Goal: Information Seeking & Learning: Compare options

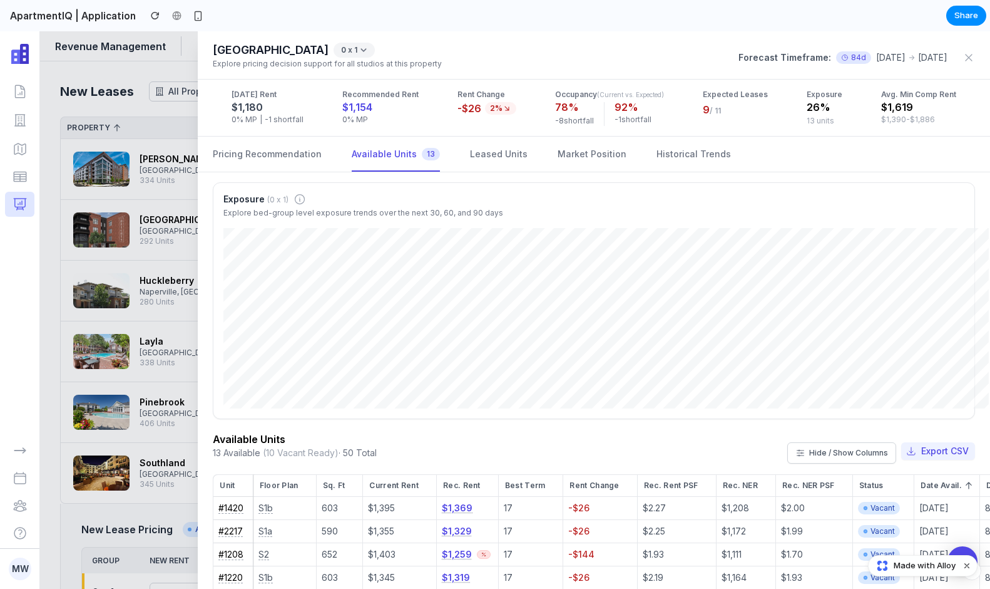
click at [415, 200] on div "Exposure (0 x 1)" at bounding box center [364, 199] width 280 height 13
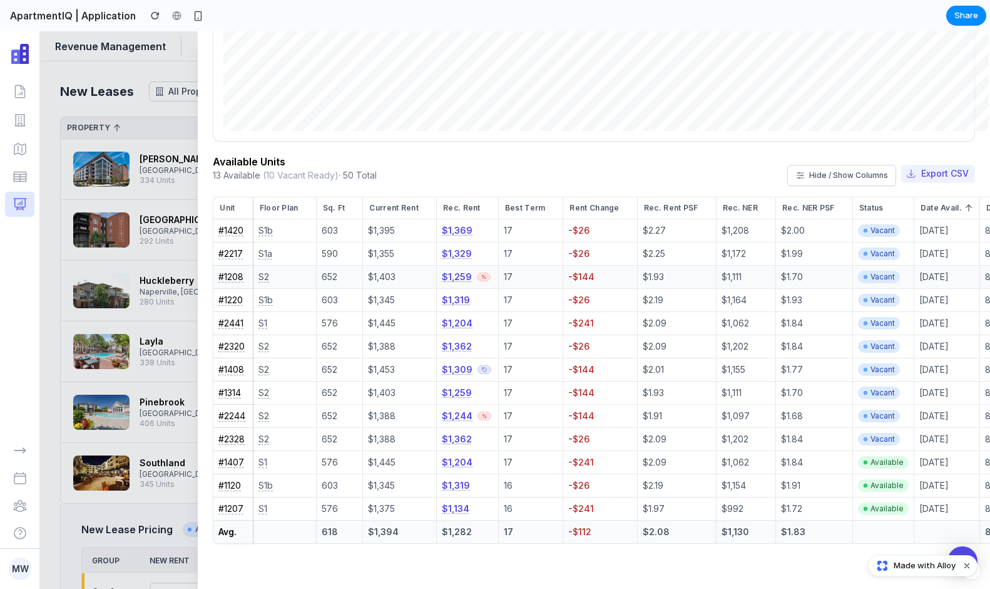
click at [478, 272] on div at bounding box center [484, 276] width 14 height 9
click at [481, 274] on icon at bounding box center [483, 276] width 5 height 5
click at [451, 270] on button "$1,259" at bounding box center [457, 276] width 30 height 13
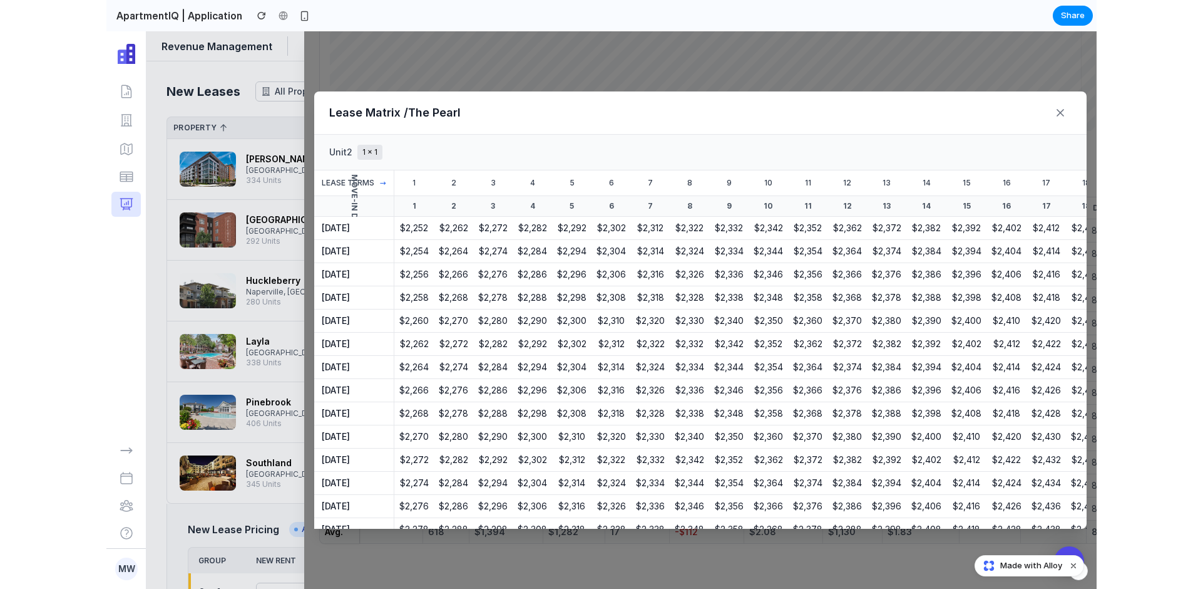
scroll to position [287, 0]
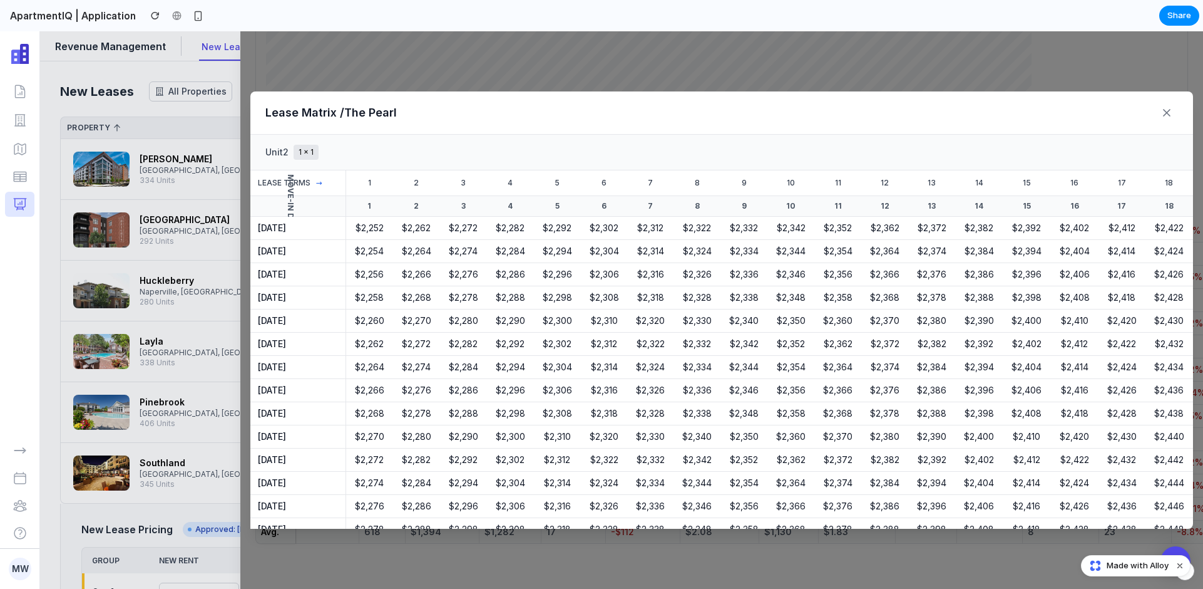
click at [393, 70] on div "Lease Matrix / The Pearl Unit 2 1 x 1 Lease Terms → 1 2 3 4 5 6 7 8 9 10 11 12 …" at bounding box center [721, 309] width 963 height 557
click at [367, 72] on div "Lease Matrix / The Pearl Unit 2 1 x 1 Lease Terms → 1 2 3 4 5 6 7 8 9 10 11 12 …" at bounding box center [721, 309] width 963 height 557
click at [1163, 113] on icon at bounding box center [1167, 113] width 6 height 6
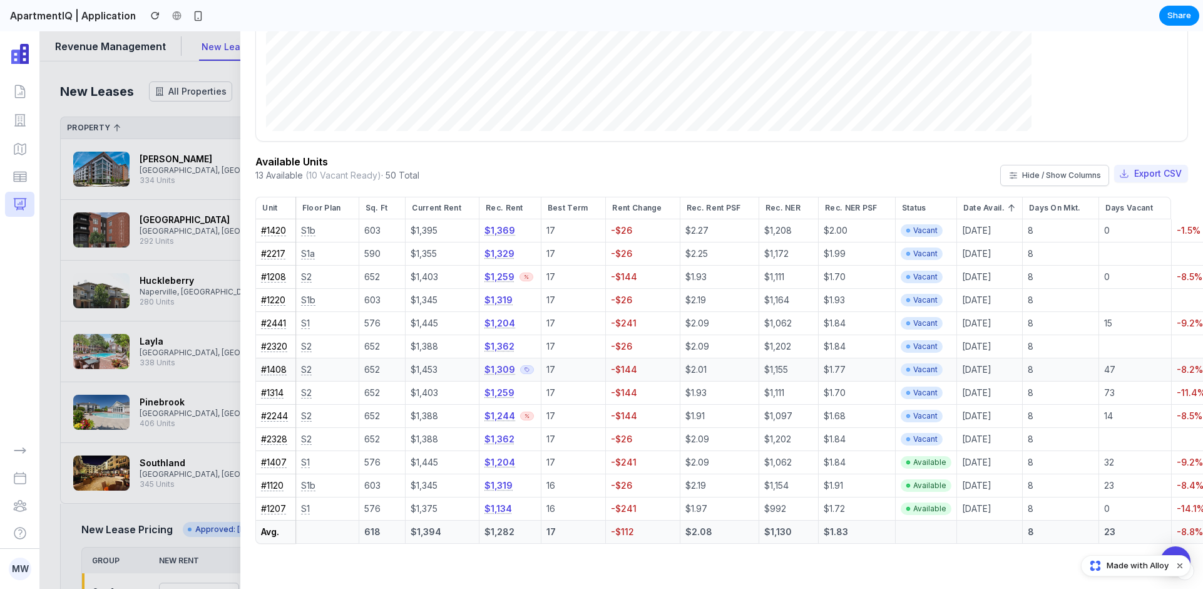
click at [525, 367] on icon at bounding box center [527, 369] width 5 height 5
click at [525, 413] on icon at bounding box center [527, 415] width 5 height 5
click at [495, 409] on button "$1,244" at bounding box center [500, 415] width 31 height 13
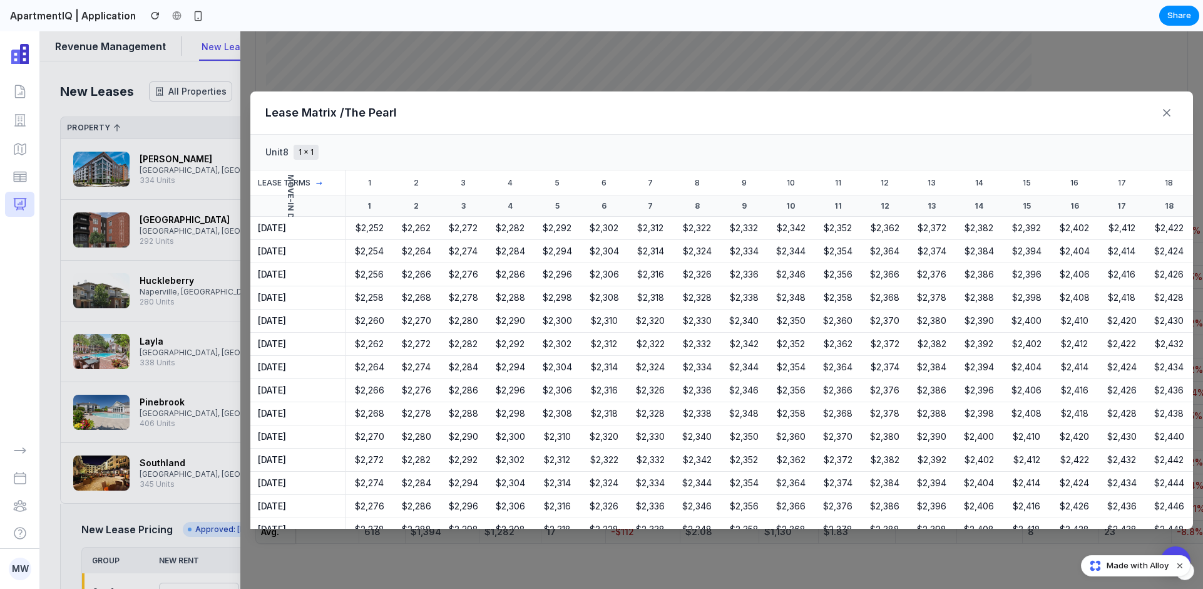
click at [379, 55] on div "Lease Matrix / The Pearl Unit 8 1 x 1 Lease Terms → 1 2 3 4 5 6 7 8 9 10 11 12 …" at bounding box center [721, 309] width 963 height 557
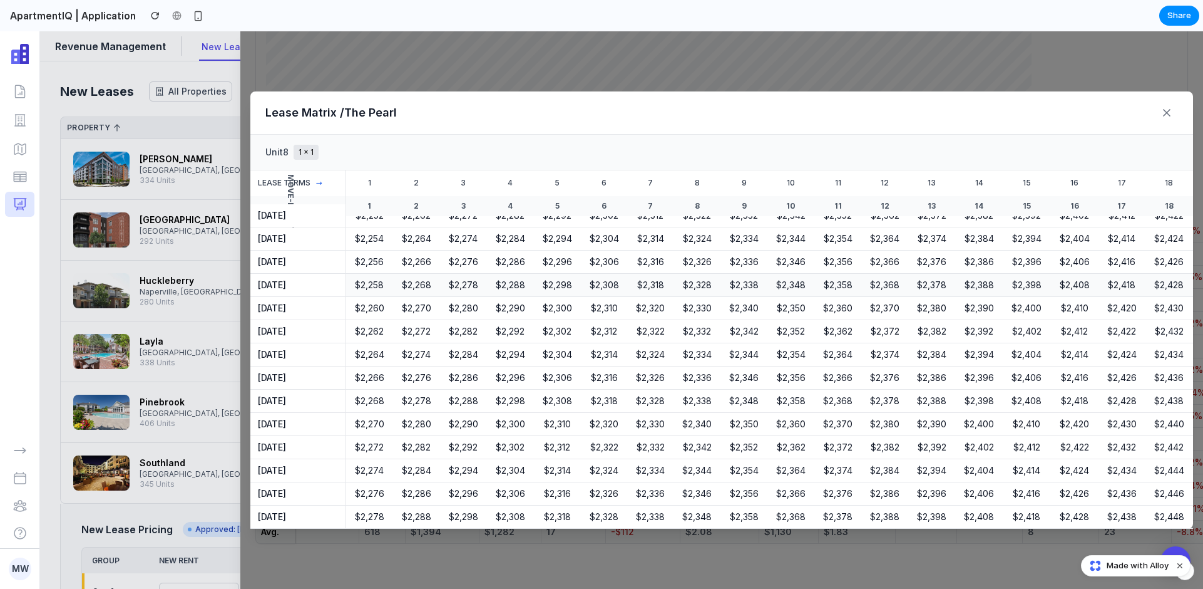
scroll to position [0, 0]
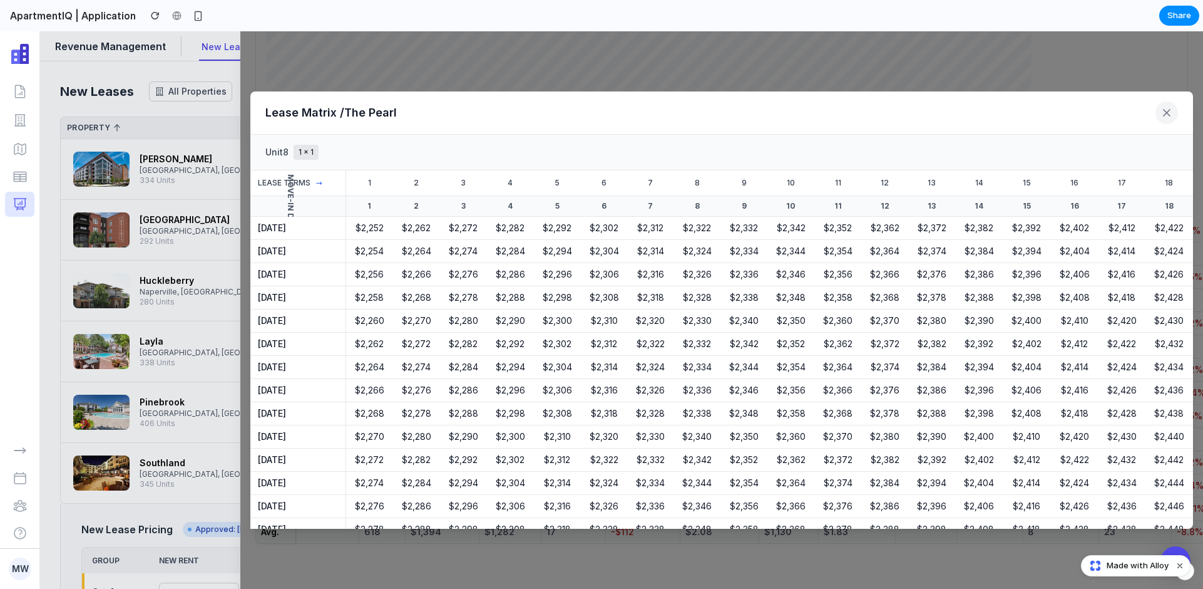
click at [1161, 117] on icon at bounding box center [1167, 112] width 13 height 13
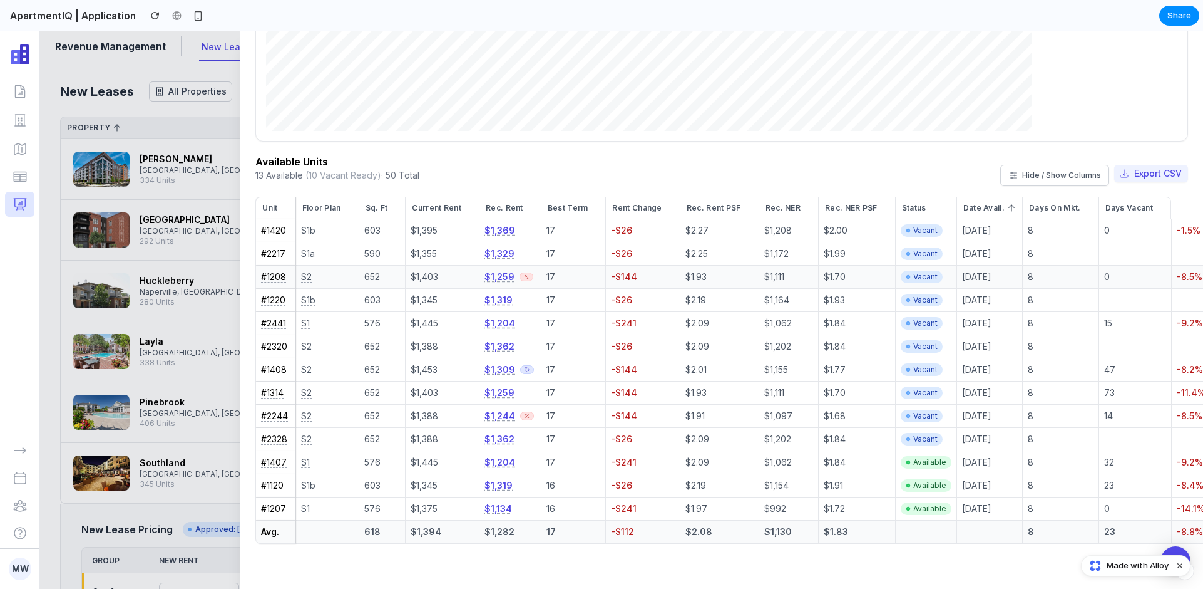
click at [493, 270] on button "$1,259" at bounding box center [500, 276] width 30 height 13
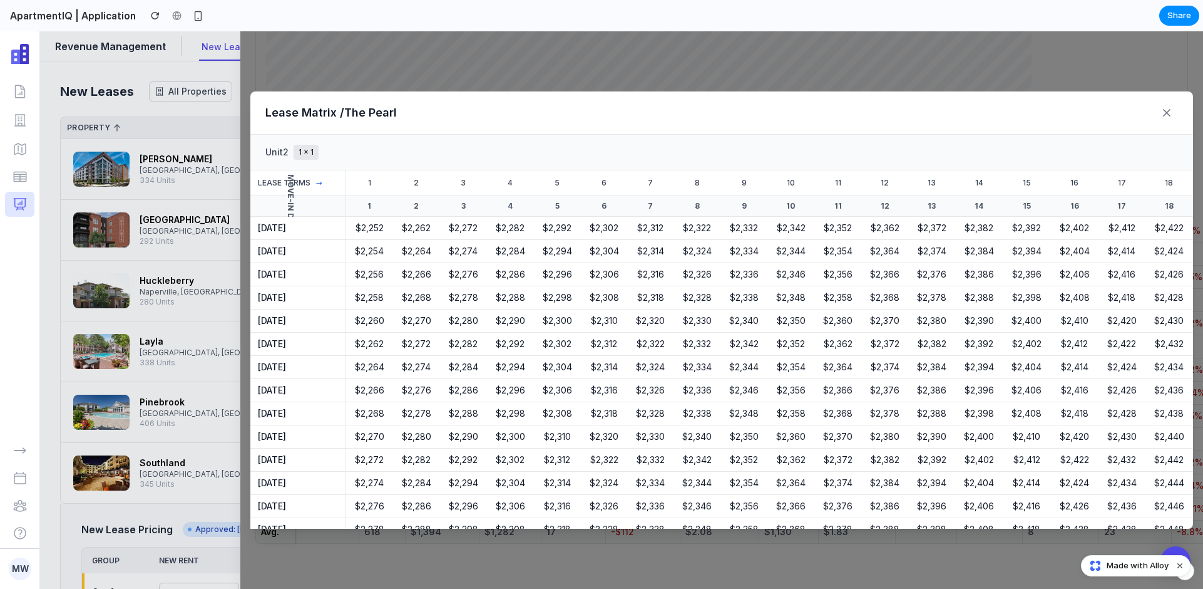
drag, startPoint x: 650, startPoint y: 74, endPoint x: 703, endPoint y: 54, distance: 56.9
click at [650, 74] on div "Lease Matrix / The Pearl Unit 2 1 x 1 Lease Terms → 1 2 3 4 5 6 7 8 9 10 11 12 …" at bounding box center [721, 309] width 963 height 557
click at [1163, 108] on div "Lease Matrix / The Pearl" at bounding box center [721, 112] width 943 height 43
click at [1163, 108] on icon at bounding box center [1167, 112] width 13 height 13
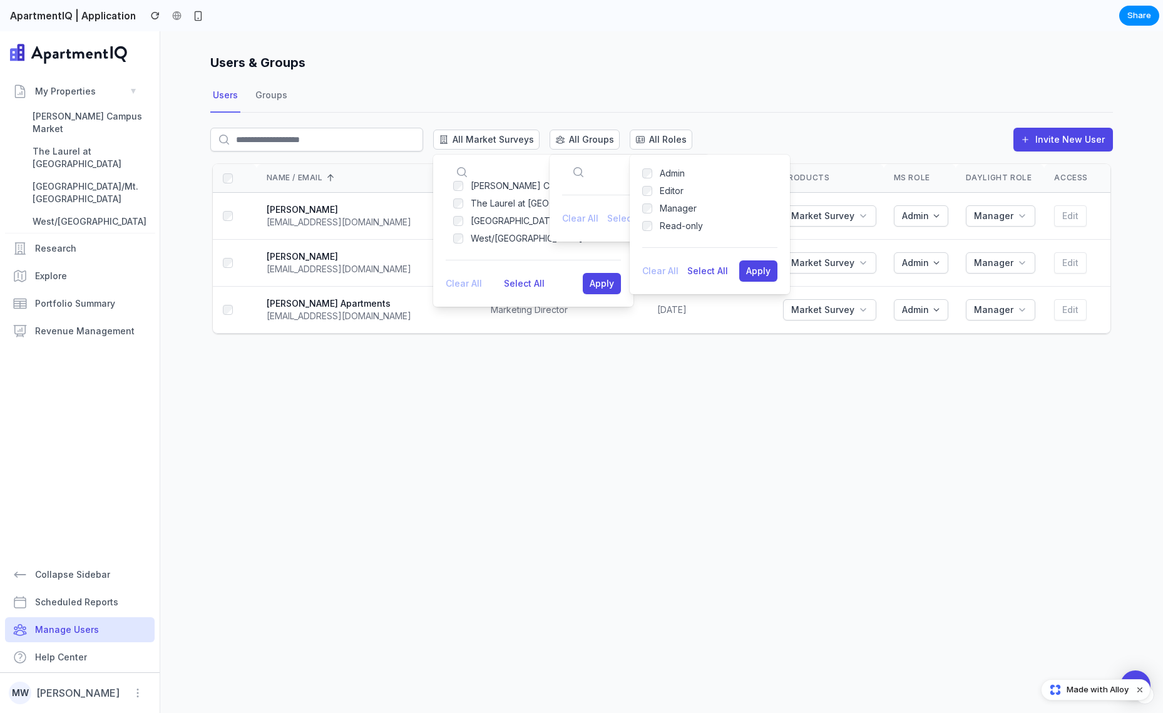
click at [637, 97] on div "Users Groups" at bounding box center [661, 96] width 903 height 34
click at [664, 195] on div "Editor" at bounding box center [672, 191] width 24 height 13
click at [838, 214] on span "Market Survey" at bounding box center [822, 216] width 63 height 13
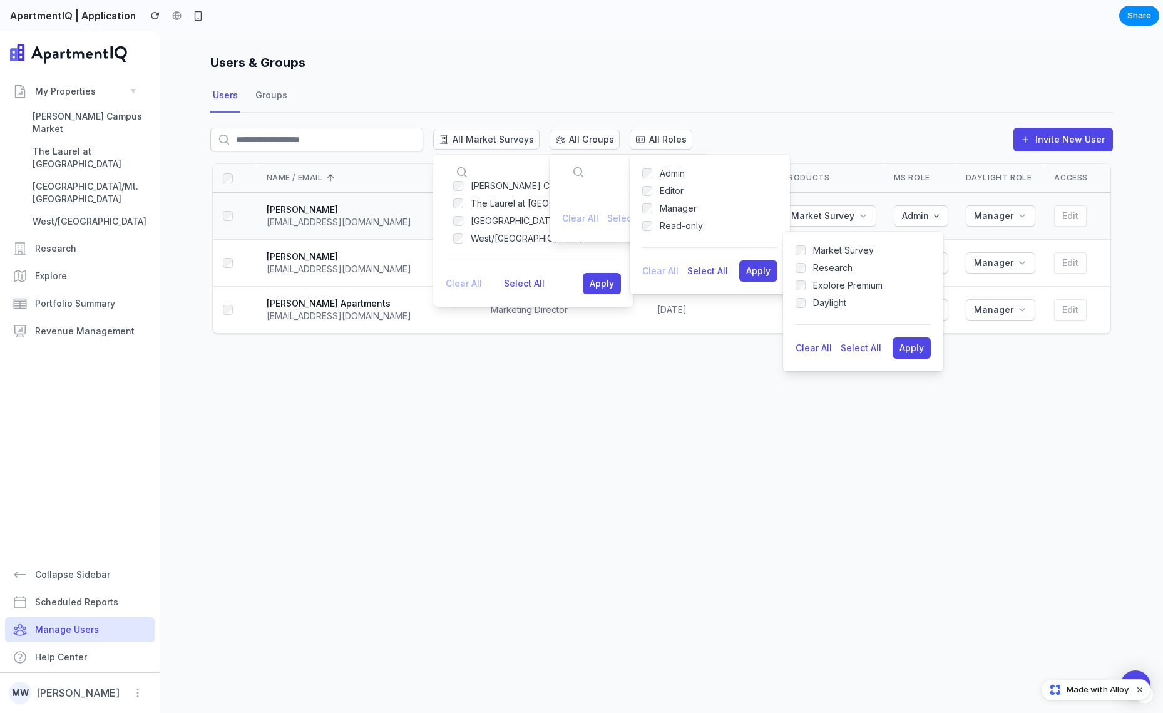
click at [821, 257] on div "Market Survey Research Explore Premium Daylight" at bounding box center [863, 276] width 135 height 65
click at [828, 342] on button "Clear All" at bounding box center [814, 348] width 36 height 13
click at [812, 349] on button "Clear All" at bounding box center [814, 348] width 36 height 13
click at [870, 349] on button "Select All" at bounding box center [861, 348] width 41 height 13
click at [915, 188] on th "MS Role" at bounding box center [920, 178] width 72 height 29
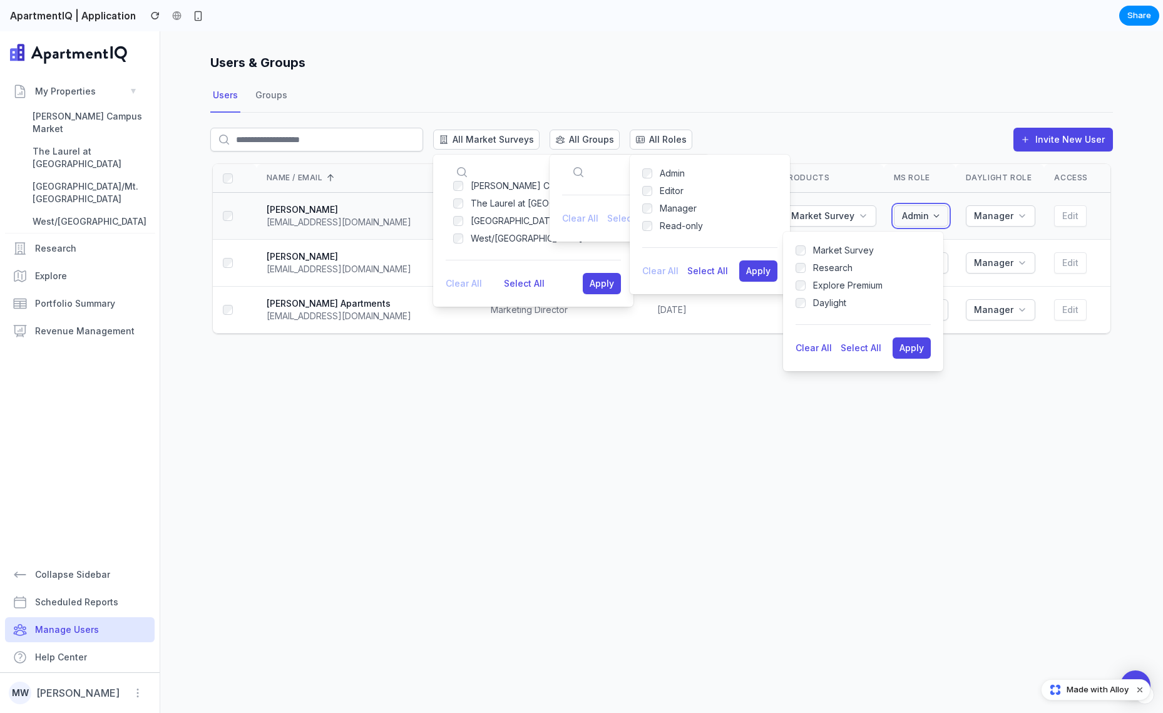
click at [935, 215] on div "Admin" at bounding box center [921, 216] width 48 height 13
click at [848, 214] on span "Market Survey" at bounding box center [822, 216] width 63 height 13
click at [845, 200] on td "Market Survey" at bounding box center [828, 216] width 111 height 47
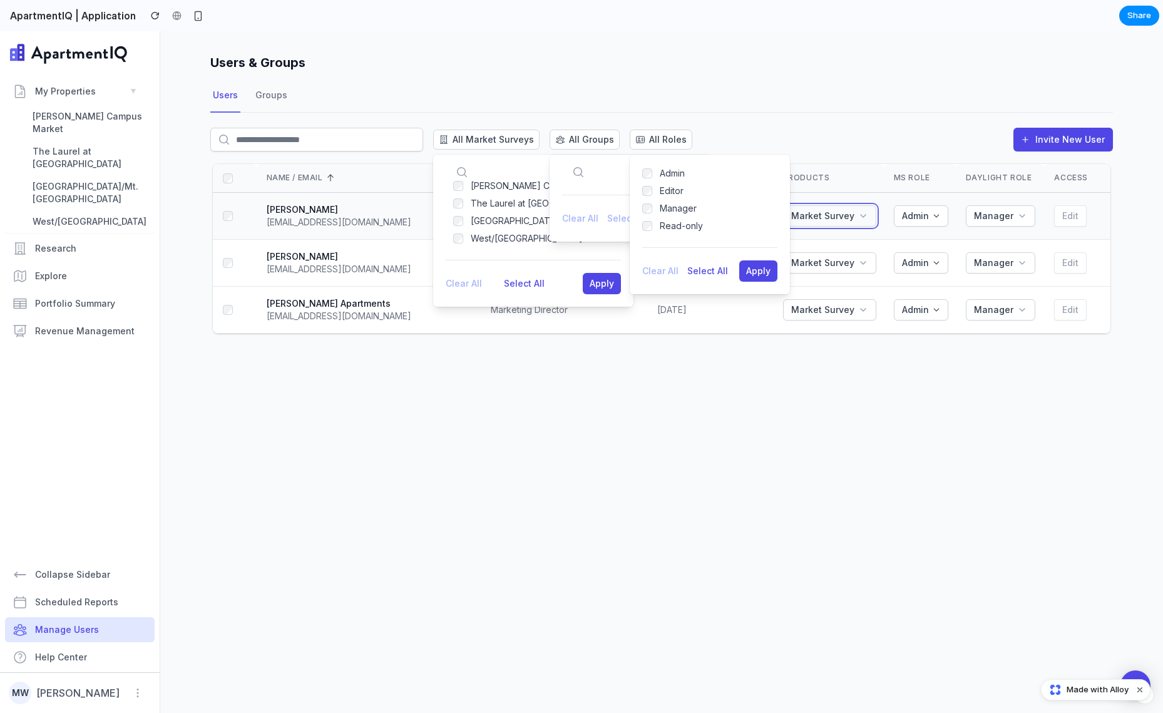
click at [848, 215] on span "Market Survey" at bounding box center [822, 216] width 63 height 13
click at [939, 215] on icon "button" at bounding box center [937, 216] width 8 height 8
click at [1000, 215] on span "Manager" at bounding box center [993, 216] width 39 height 13
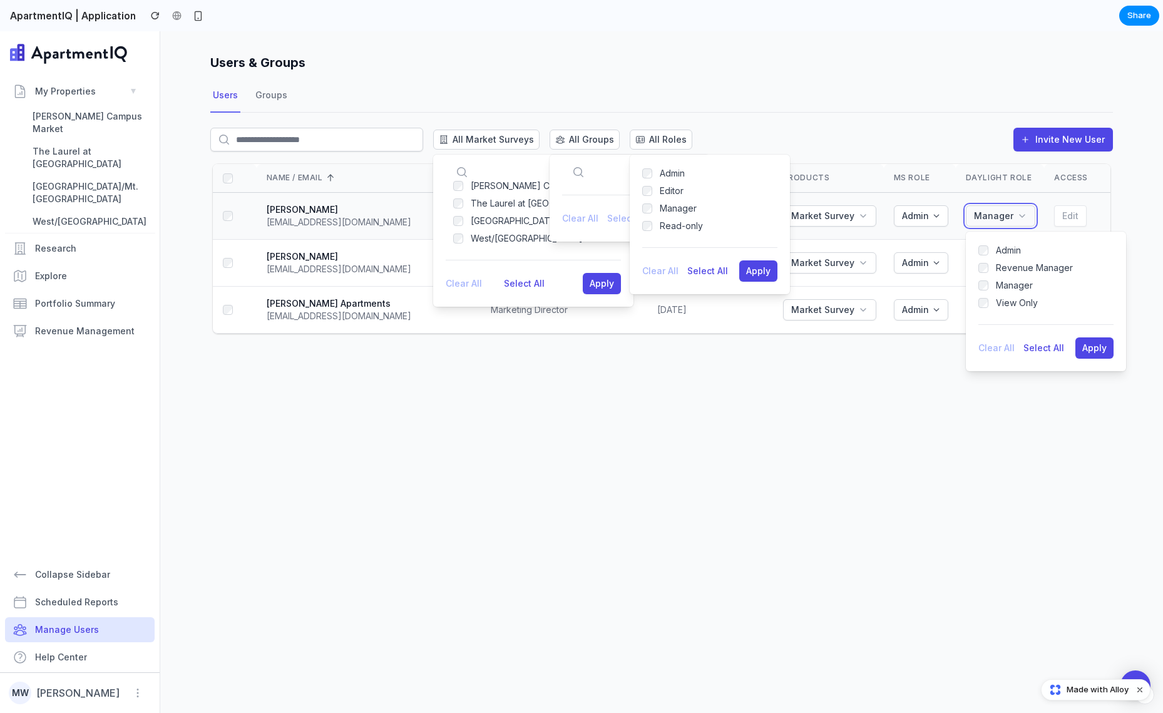
click at [1000, 215] on span "Manager" at bounding box center [993, 216] width 39 height 13
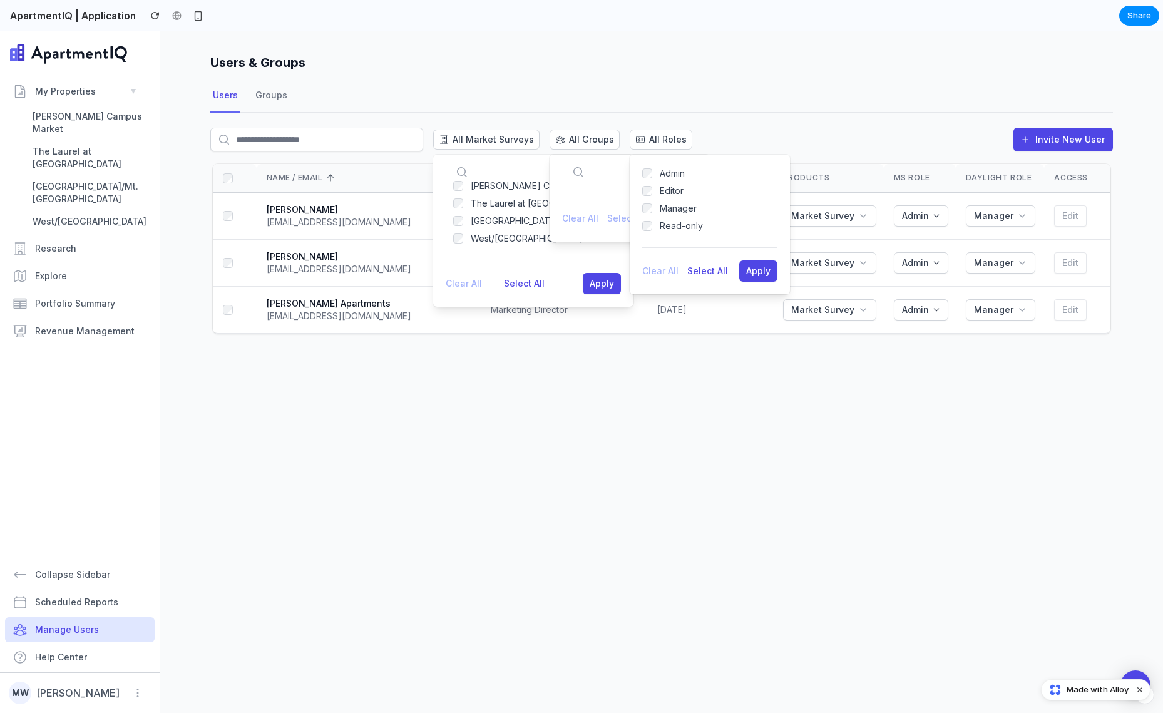
click at [674, 150] on div "All Market Surveys [PERSON_NAME] Campus Market The Laurel at [GEOGRAPHIC_DATA] …" at bounding box center [451, 140] width 482 height 24
click at [664, 140] on span "All Roles" at bounding box center [668, 139] width 38 height 13
click at [587, 136] on span "All Groups" at bounding box center [591, 139] width 45 height 13
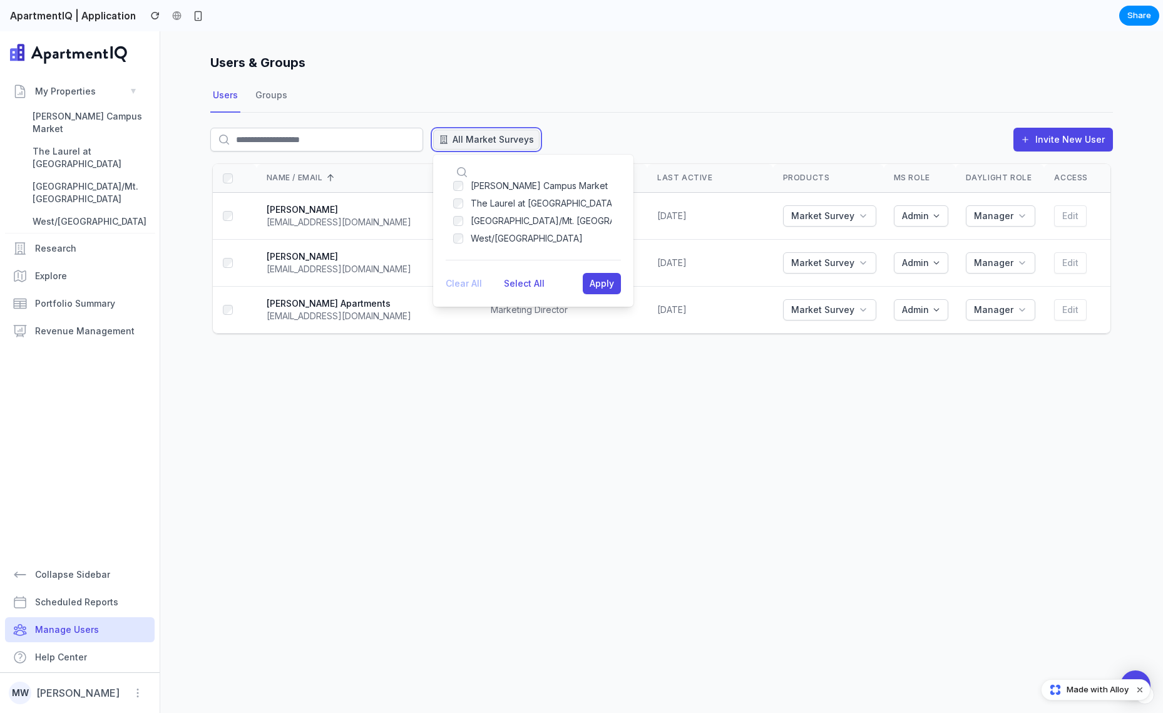
click at [476, 136] on span "All Market Surveys" at bounding box center [493, 139] width 81 height 13
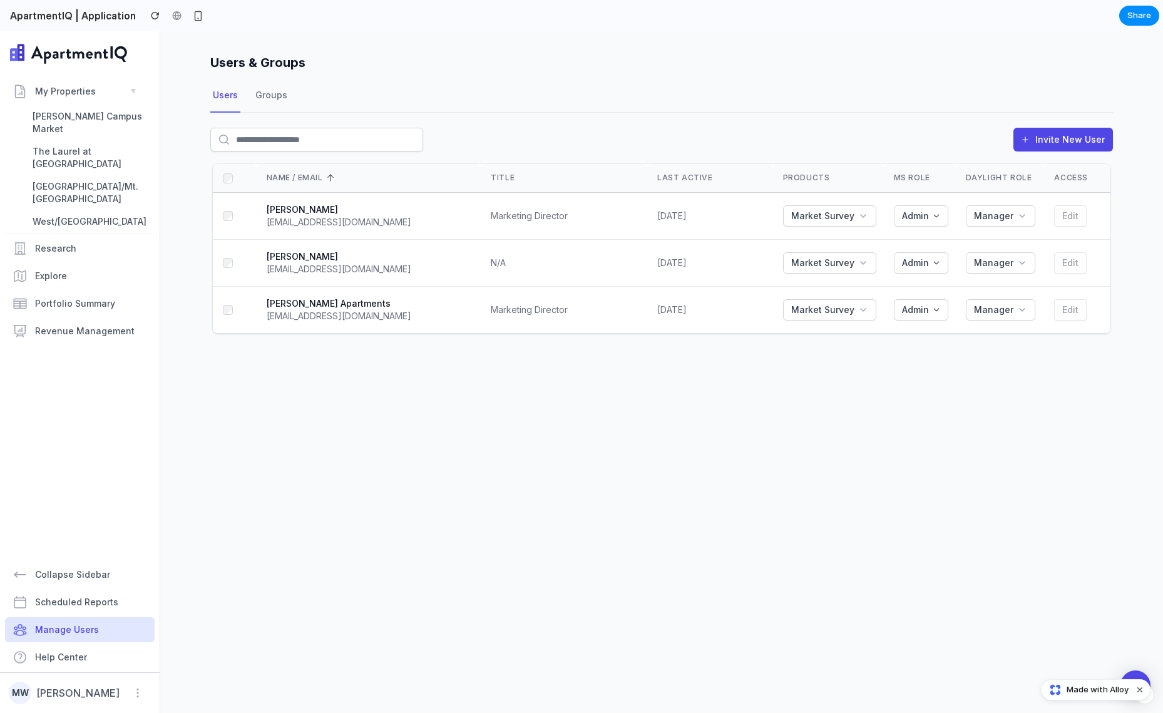
click at [532, 123] on div "Invite New User" at bounding box center [661, 137] width 903 height 49
drag, startPoint x: 481, startPoint y: 130, endPoint x: 749, endPoint y: 135, distance: 268.0
click at [749, 135] on div "Invite New User" at bounding box center [661, 145] width 903 height 34
drag, startPoint x: 324, startPoint y: 52, endPoint x: 271, endPoint y: 450, distance: 401.1
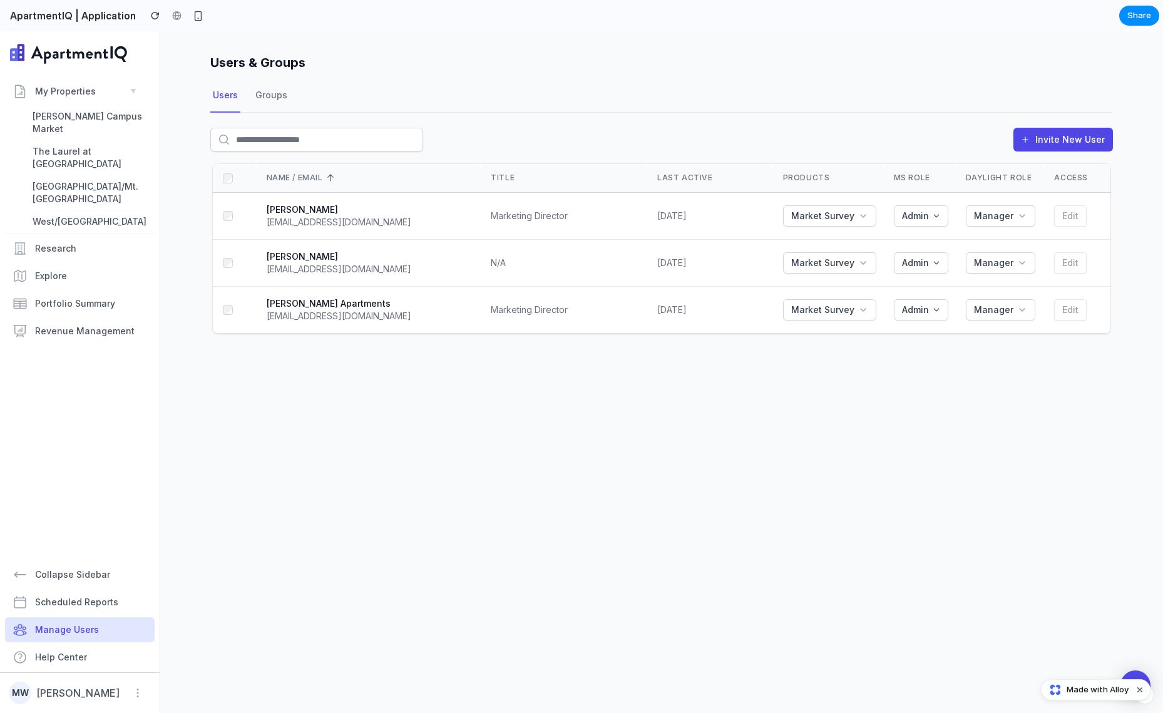
click at [271, 450] on div "Users & Groups Users Groups Invite New User Name / Email Title Last Active Prod…" at bounding box center [661, 372] width 1003 height 682
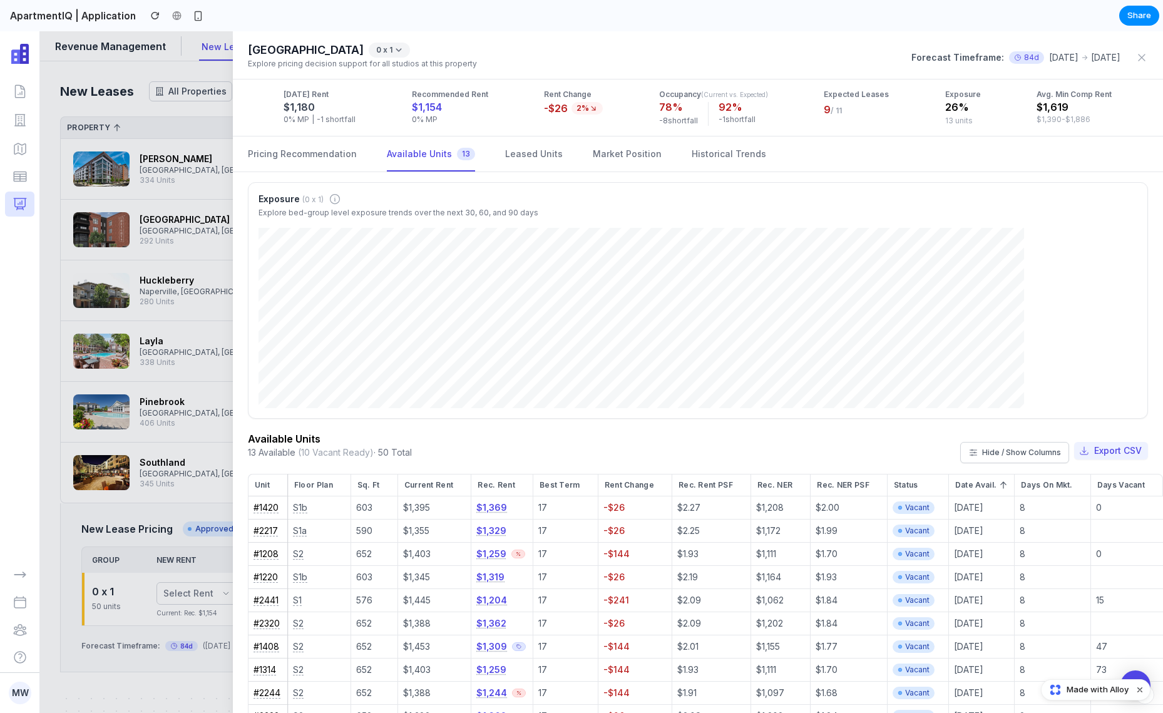
scroll to position [162, 0]
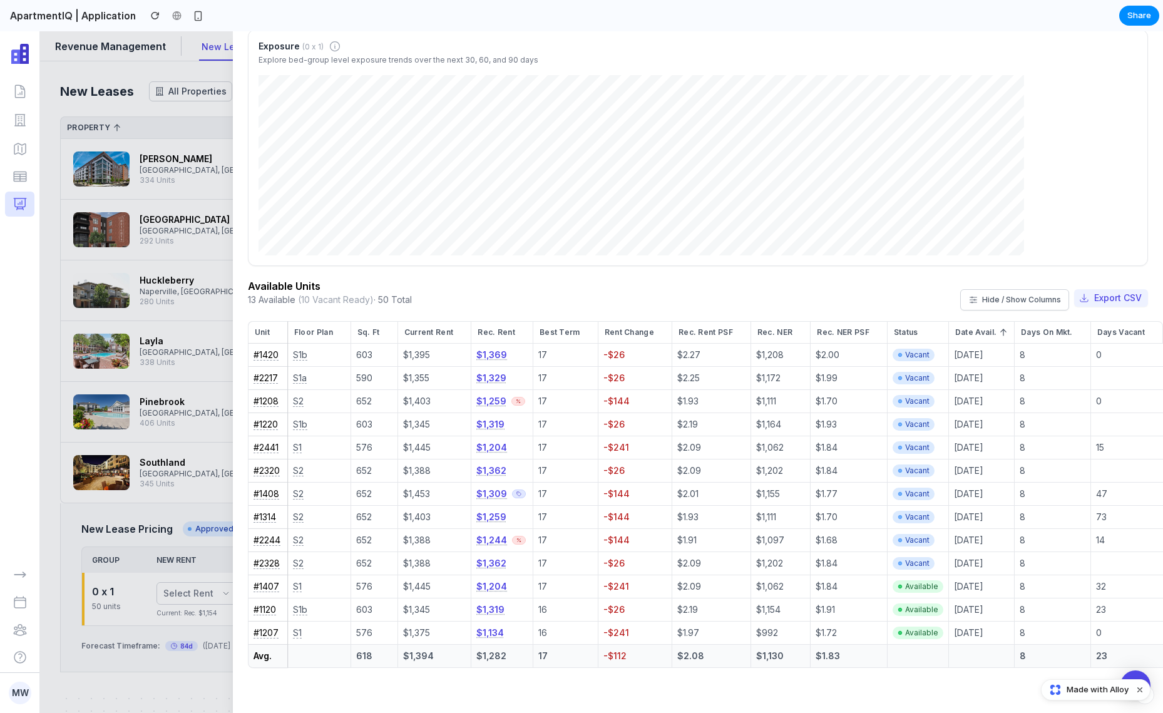
click at [203, 446] on div at bounding box center [581, 372] width 1163 height 682
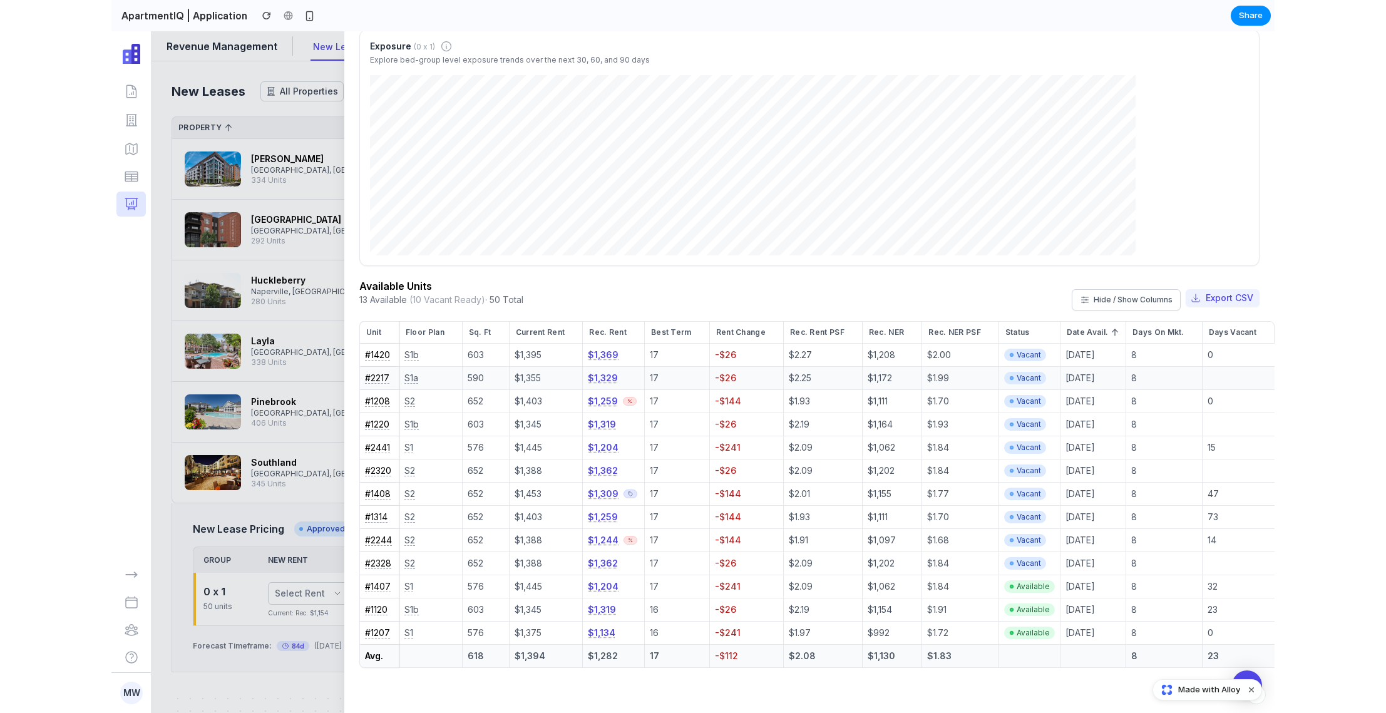
scroll to position [0, 0]
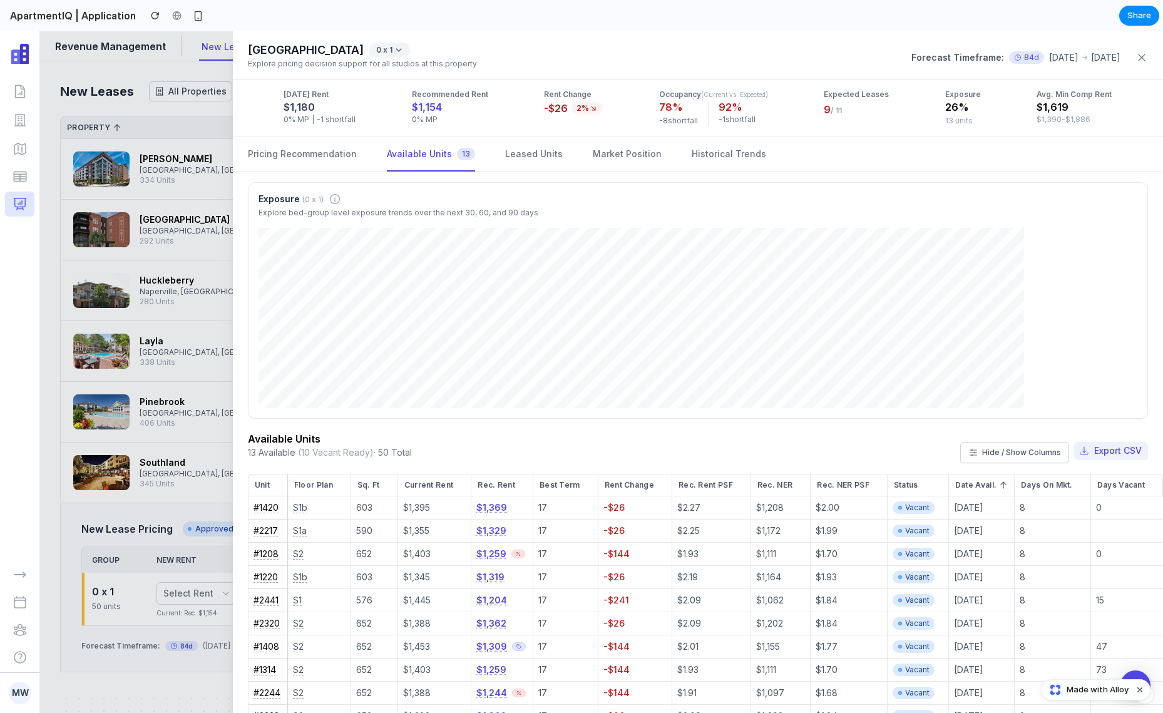
click at [1138, 56] on icon "button" at bounding box center [1142, 57] width 13 height 13
click at [1136, 56] on icon "button" at bounding box center [1142, 57] width 13 height 13
click at [122, 297] on div at bounding box center [581, 372] width 1163 height 682
drag, startPoint x: 122, startPoint y: 297, endPoint x: 113, endPoint y: 280, distance: 19.9
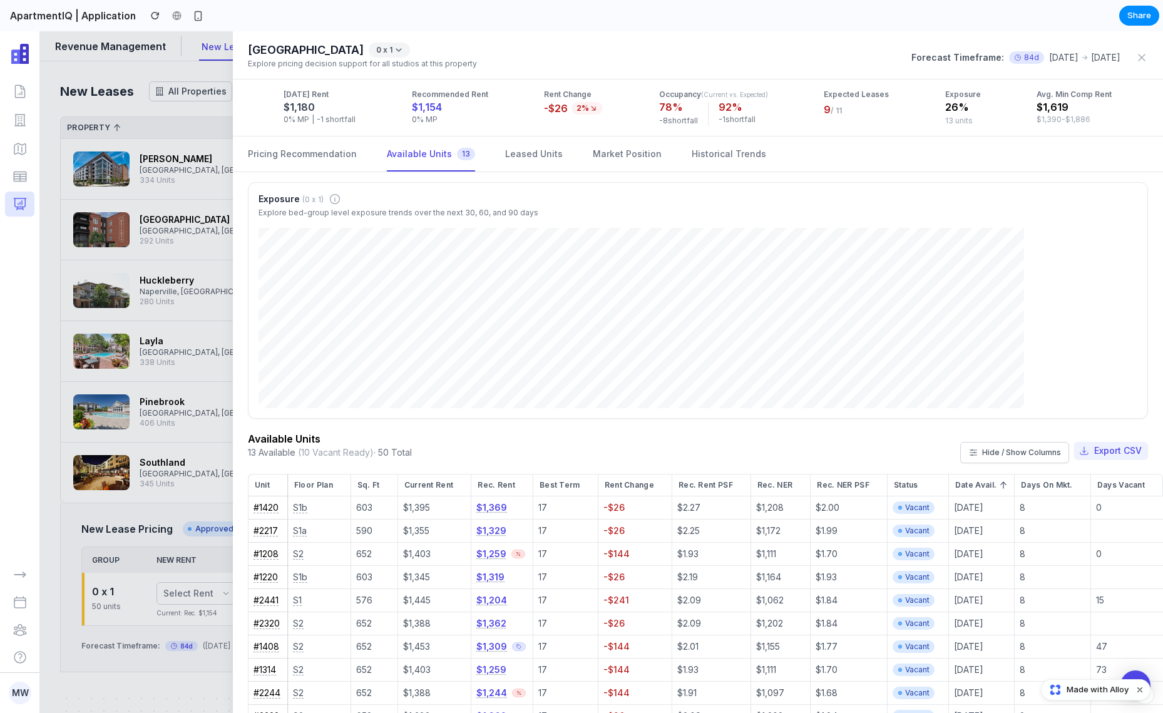
click at [122, 293] on div at bounding box center [581, 372] width 1163 height 682
drag, startPoint x: 113, startPoint y: 280, endPoint x: 113, endPoint y: 619, distance: 338.7
click at [113, 614] on div at bounding box center [581, 372] width 1163 height 682
click at [113, 619] on div at bounding box center [581, 372] width 1163 height 682
click at [26, 567] on button "button" at bounding box center [19, 574] width 29 height 25
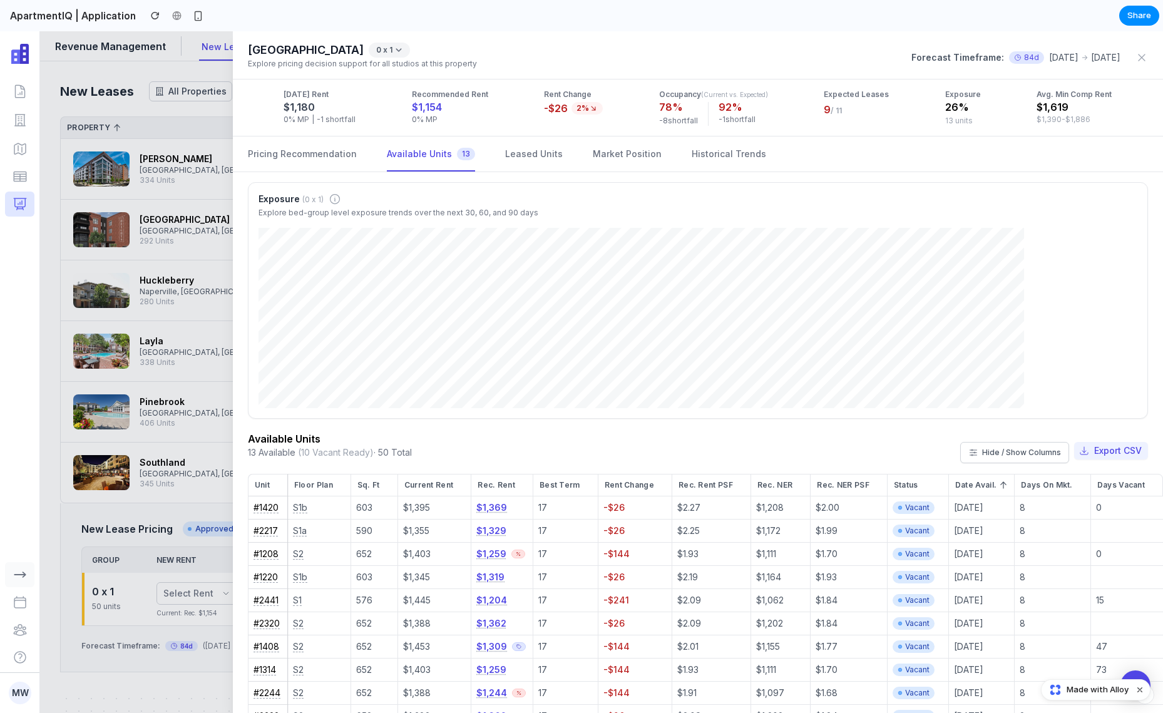
click at [26, 568] on icon "button" at bounding box center [20, 574] width 15 height 15
click at [20, 575] on icon "button" at bounding box center [20, 574] width 15 height 15
click at [20, 598] on icon at bounding box center [20, 602] width 15 height 15
click at [20, 634] on icon at bounding box center [20, 629] width 15 height 15
click at [20, 587] on div at bounding box center [19, 617] width 29 height 110
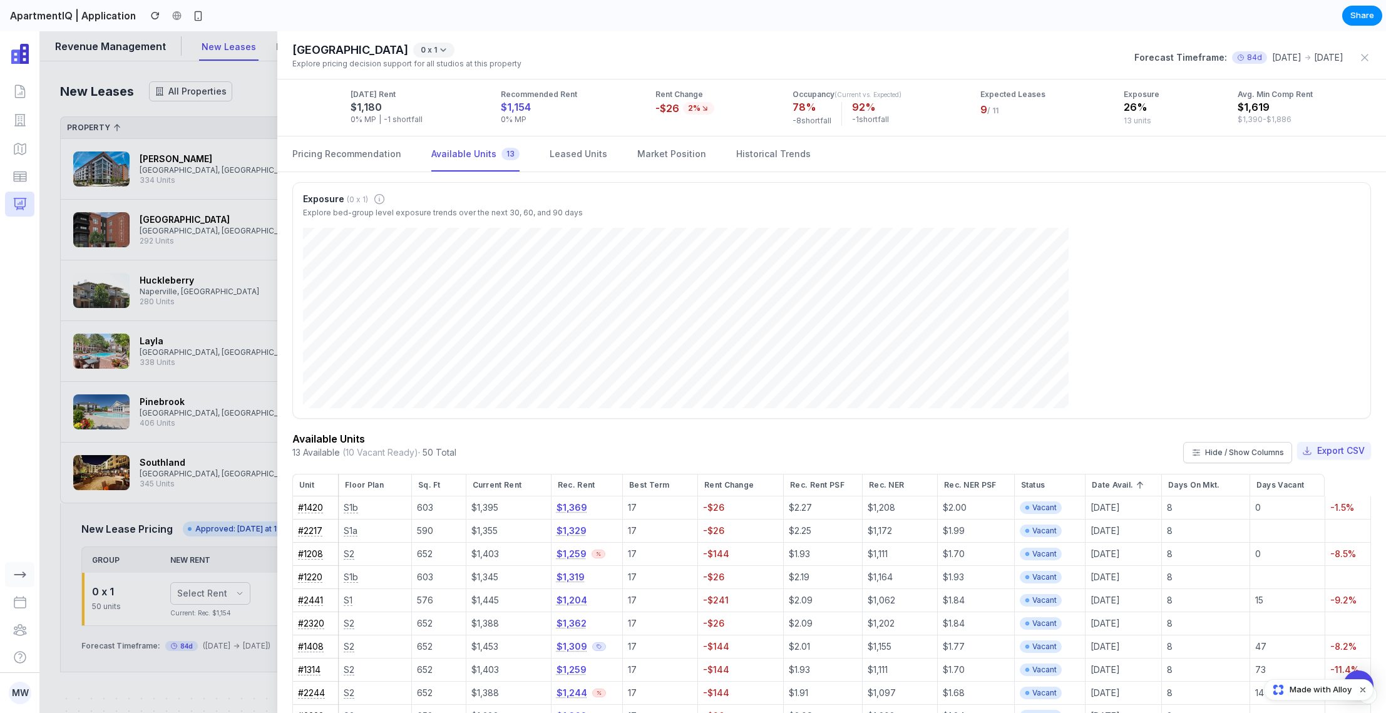
click at [26, 570] on icon "button" at bounding box center [20, 574] width 15 height 15
click at [142, 509] on div at bounding box center [693, 372] width 1386 height 682
click at [195, 6] on div at bounding box center [197, 15] width 19 height 19
click at [193, 11] on div "button" at bounding box center [198, 16] width 11 height 11
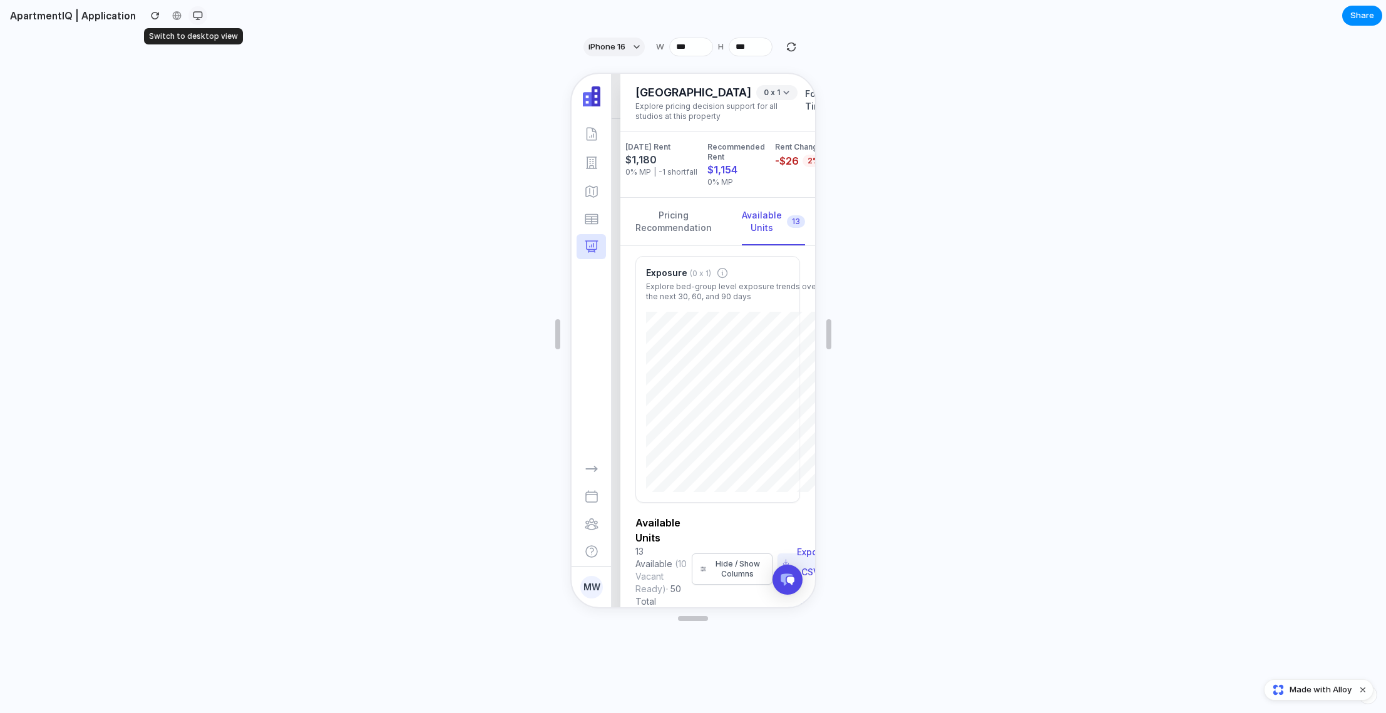
click at [193, 11] on div "button" at bounding box center [198, 16] width 10 height 10
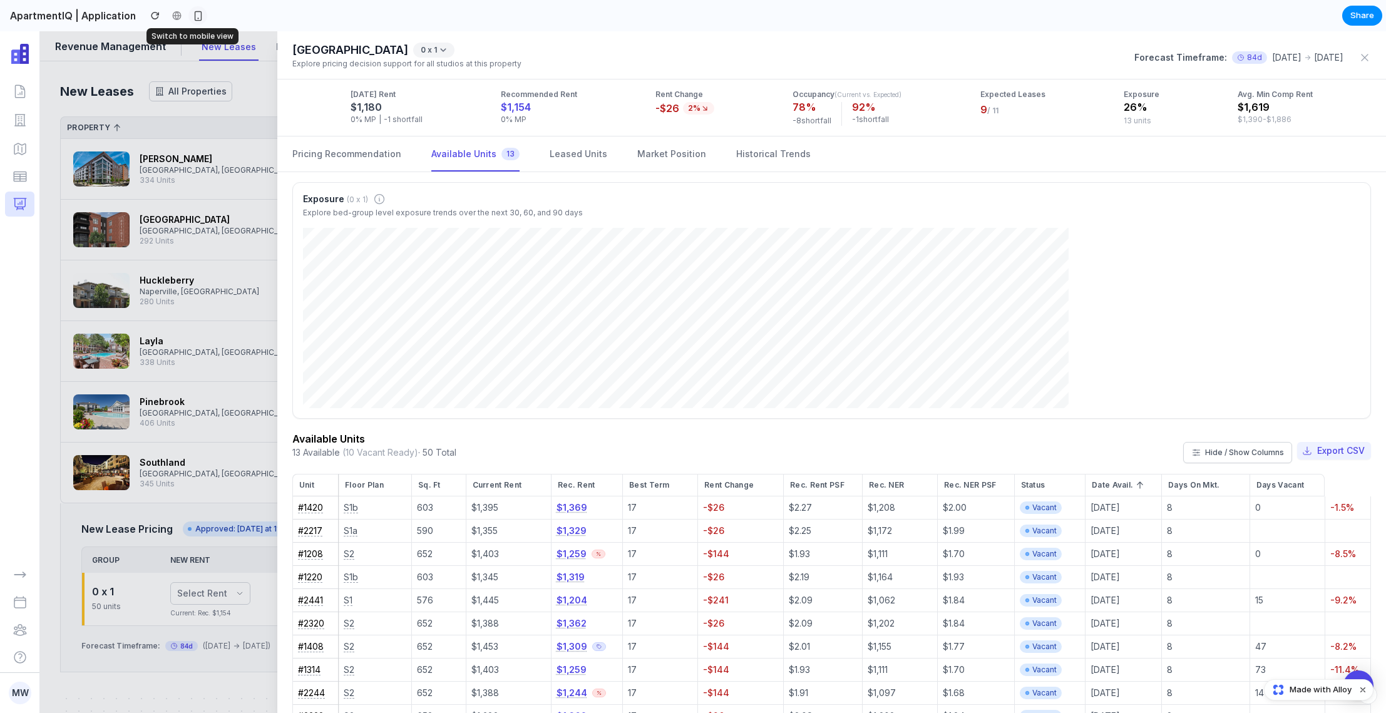
click at [193, 11] on div "button" at bounding box center [198, 16] width 11 height 11
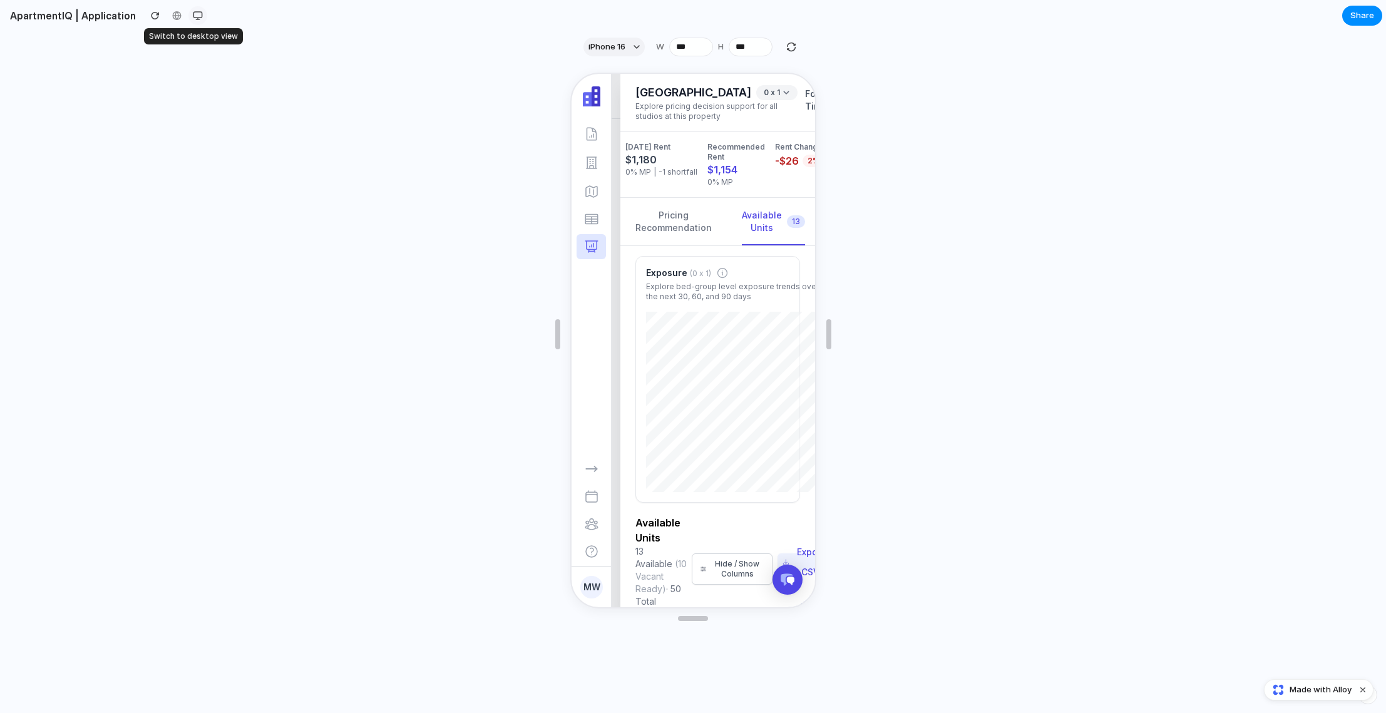
click at [193, 11] on div "button" at bounding box center [198, 16] width 10 height 10
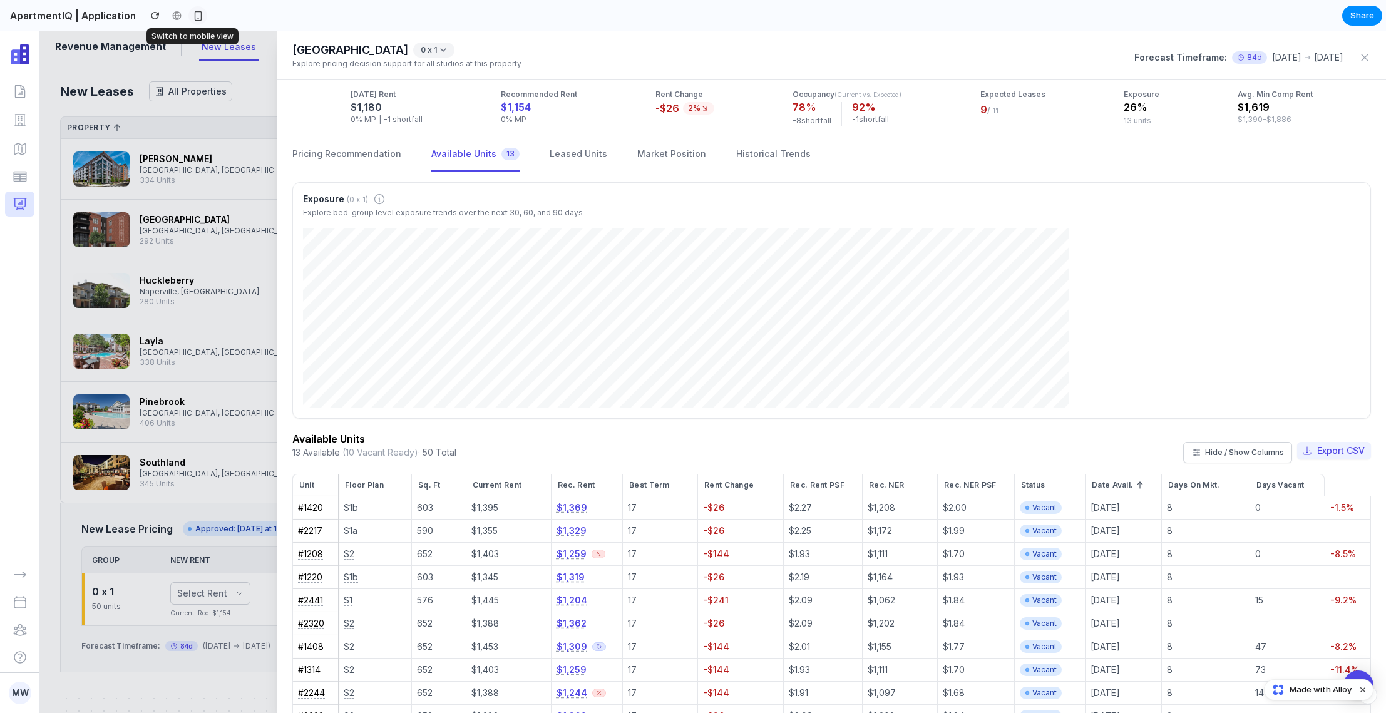
click at [193, 11] on div "button" at bounding box center [198, 16] width 11 height 11
click at [205, 178] on div at bounding box center [693, 372] width 1386 height 682
click at [570, 528] on button "$1,329" at bounding box center [572, 531] width 30 height 13
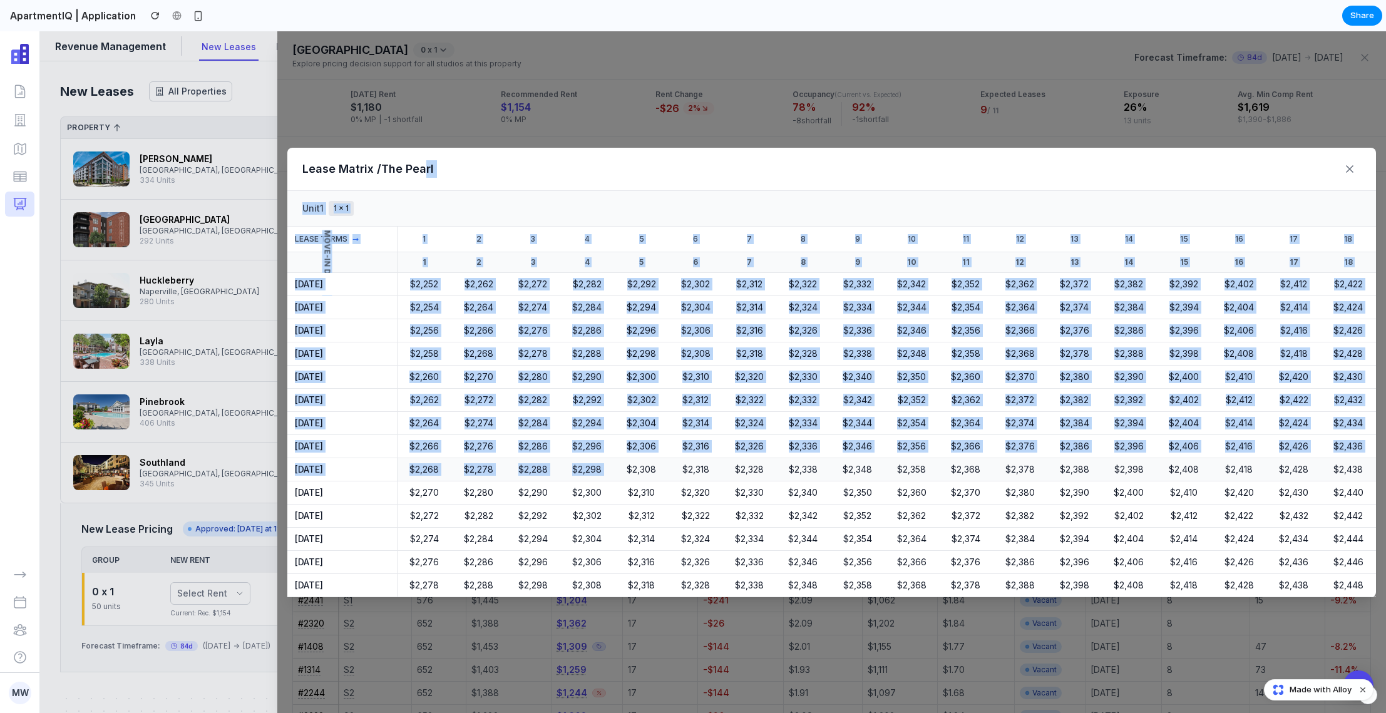
drag, startPoint x: 428, startPoint y: 170, endPoint x: 616, endPoint y: 474, distance: 357.6
click at [616, 474] on div "Lease Matrix / The Pearl Unit 1 1 x 1 Lease Terms → 1 2 3 4 5 6 7 8 9 10 11 12 …" at bounding box center [831, 373] width 1089 height 450
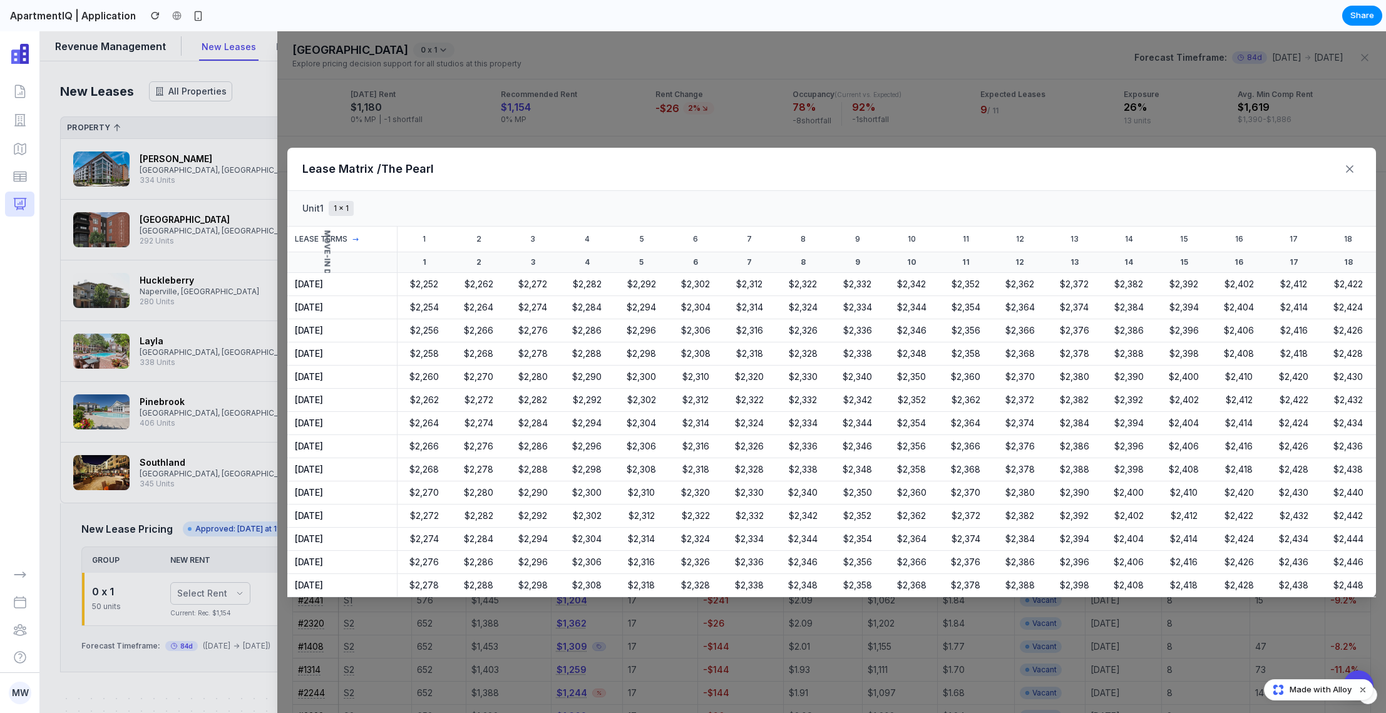
click at [654, 221] on div "Unit 1 1 x 1" at bounding box center [831, 209] width 1089 height 36
click at [625, 91] on div "Lease Matrix / The Pearl Unit 1 1 x 1 Lease Terms → 1 2 3 4 5 6 7 8 9 10 11 12 …" at bounding box center [831, 372] width 1109 height 682
click at [1163, 163] on icon at bounding box center [1350, 169] width 13 height 13
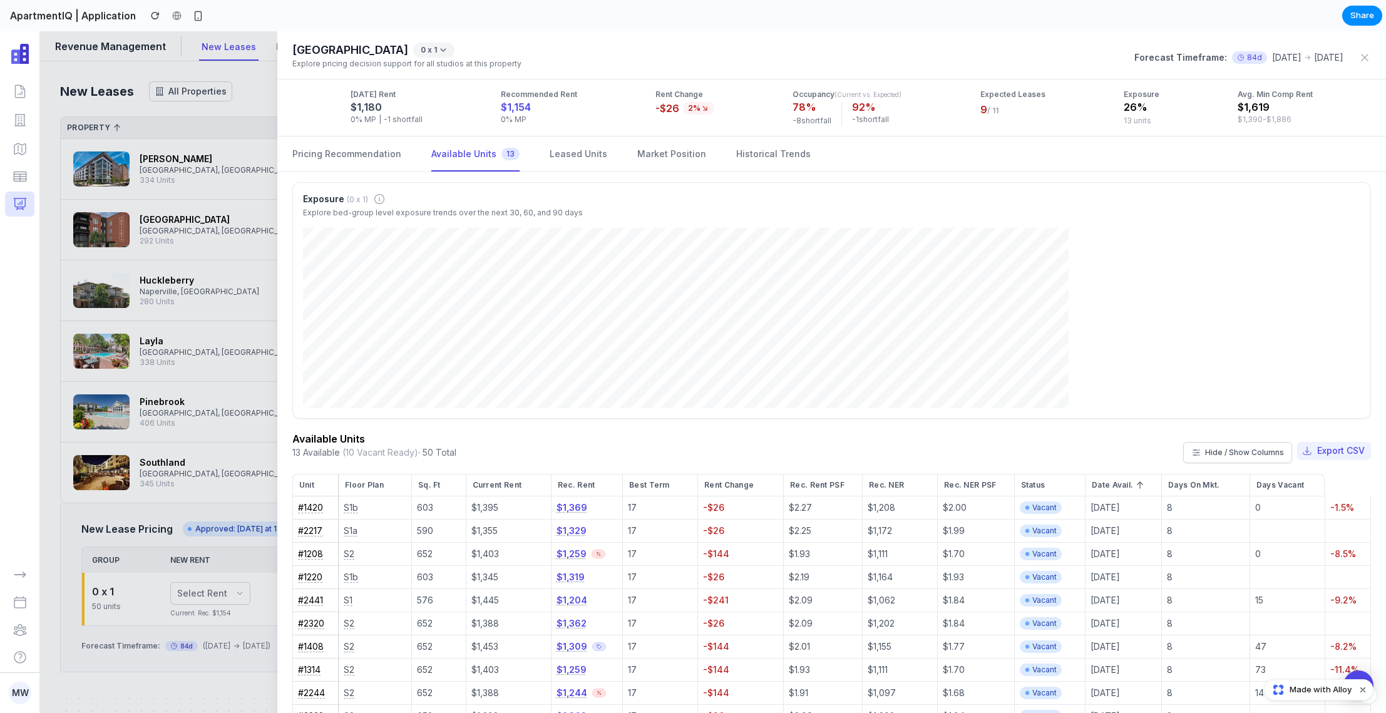
scroll to position [153, 0]
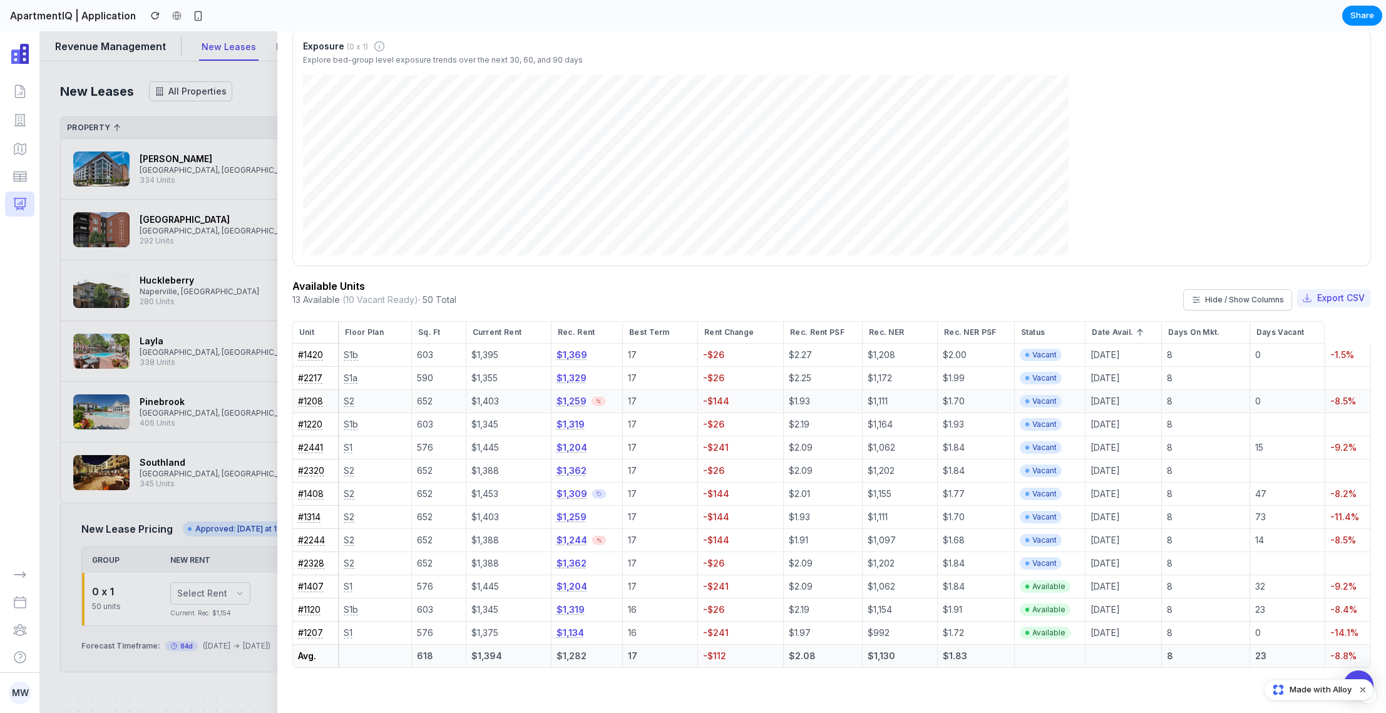
click at [565, 404] on button "$1,259" at bounding box center [572, 401] width 30 height 13
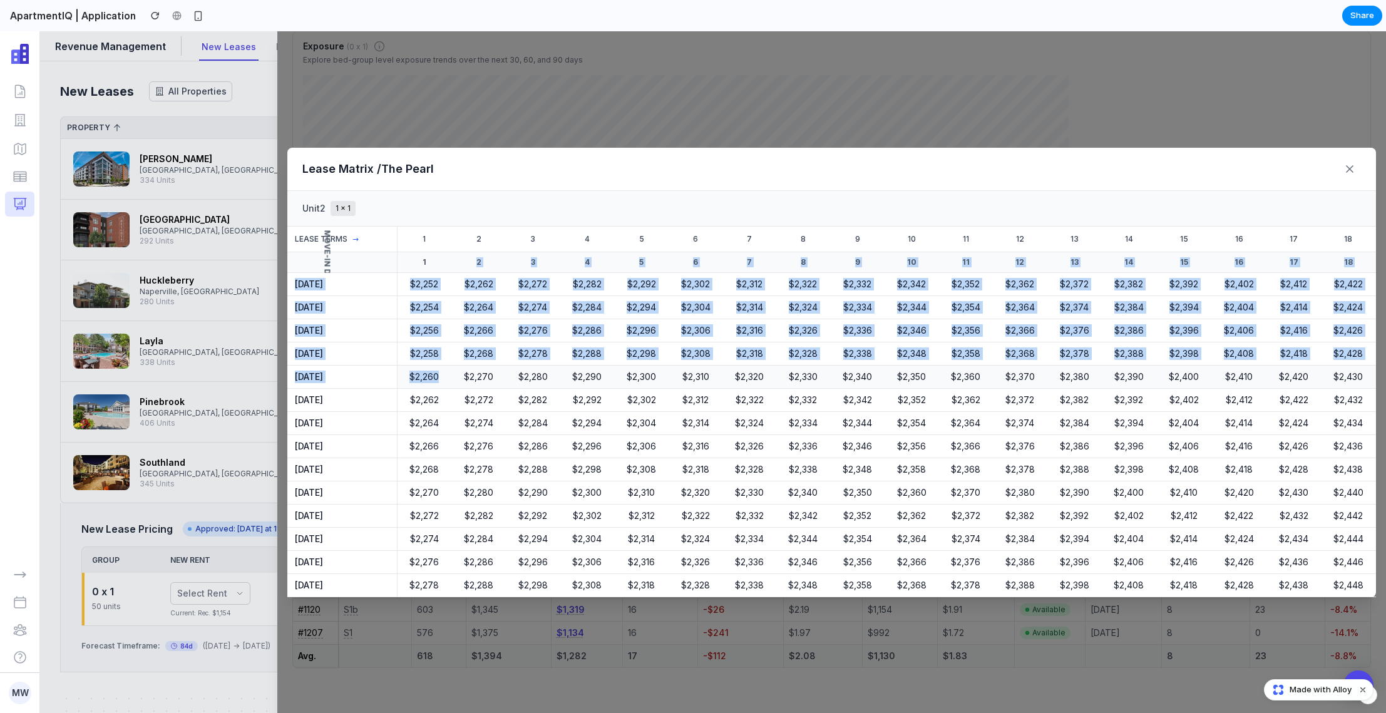
drag, startPoint x: 444, startPoint y: 277, endPoint x: 447, endPoint y: 374, distance: 97.7
click at [447, 374] on table "Lease Terms → 1 2 3 4 5 6 7 8 9 10 11 12 13 14 15 16 17 18 MOVE-IN DATES 1 2 3 …" at bounding box center [831, 412] width 1089 height 371
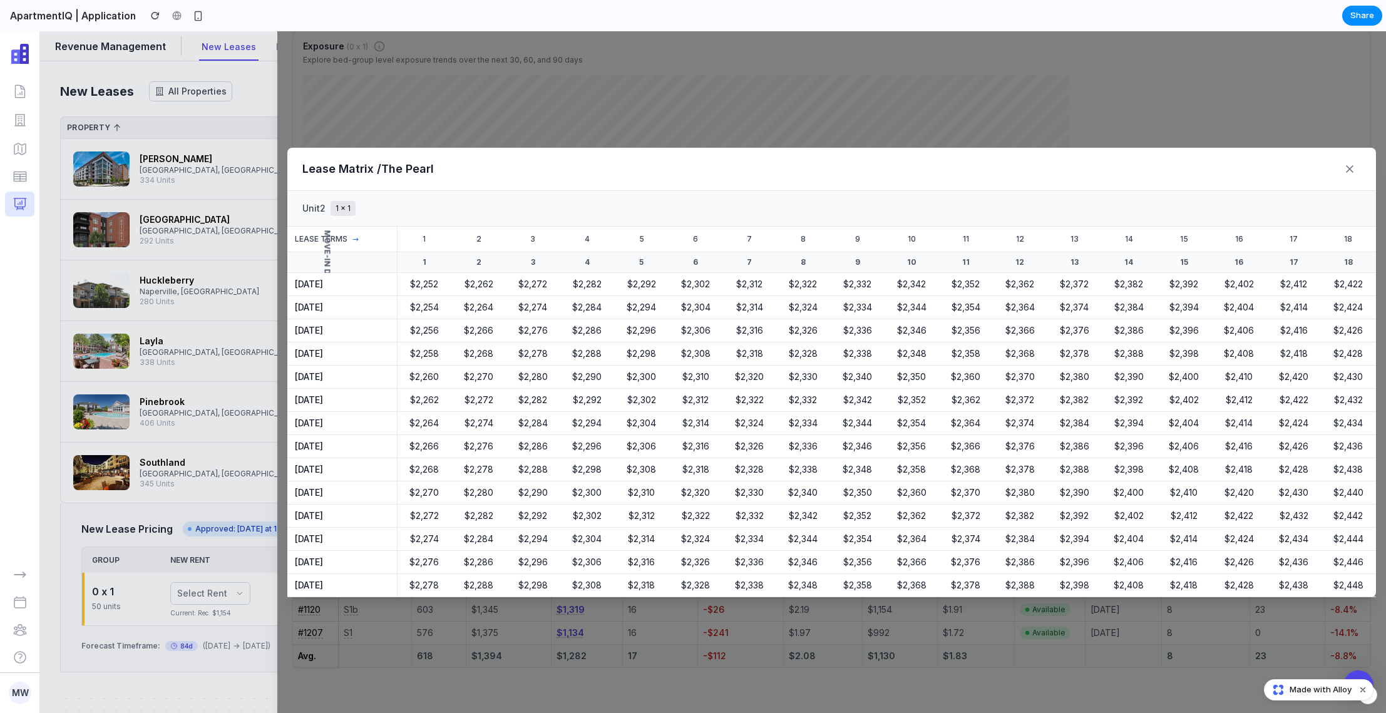
click at [542, 240] on th "3" at bounding box center [533, 240] width 54 height 26
